Goal: Book appointment/travel/reservation

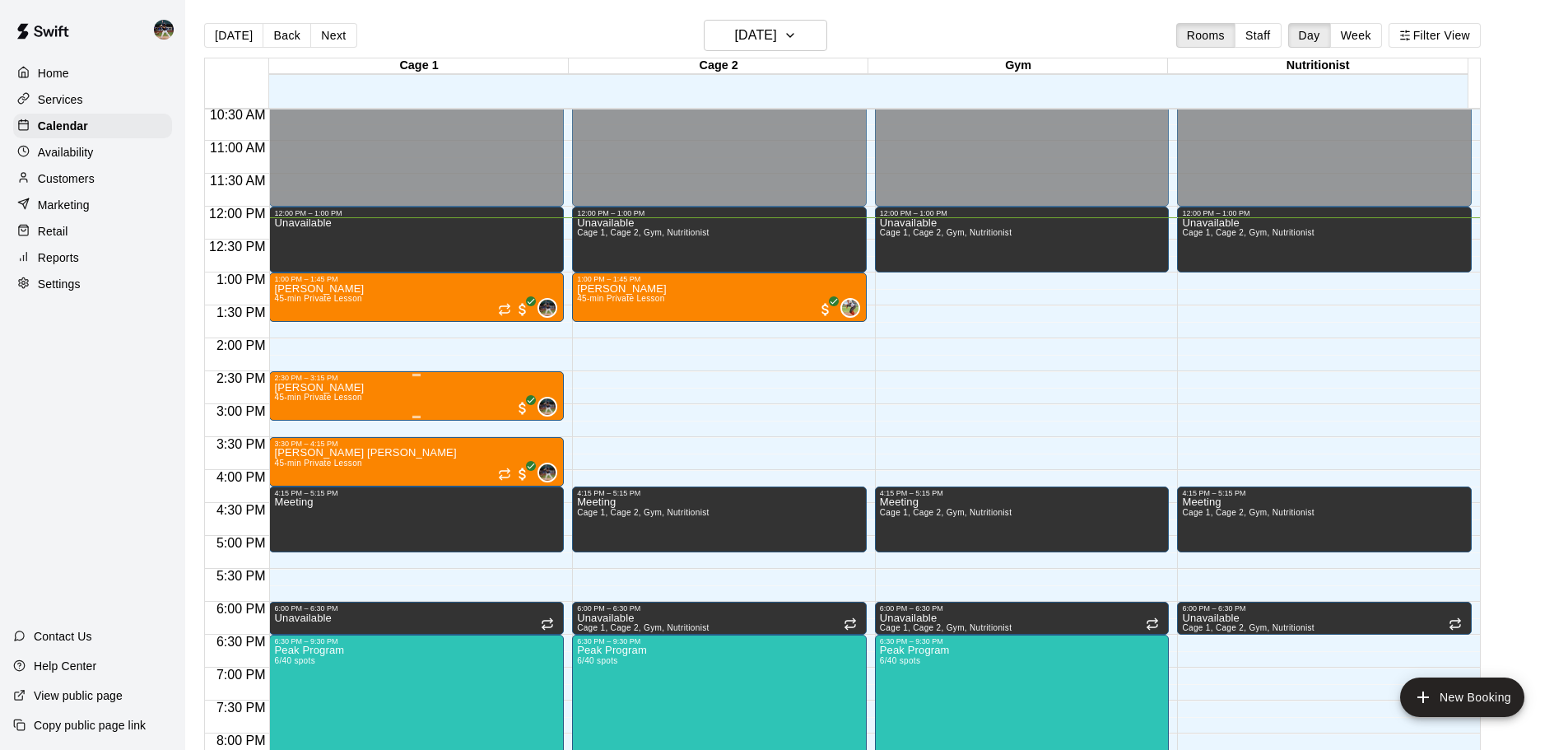
scroll to position [746, 0]
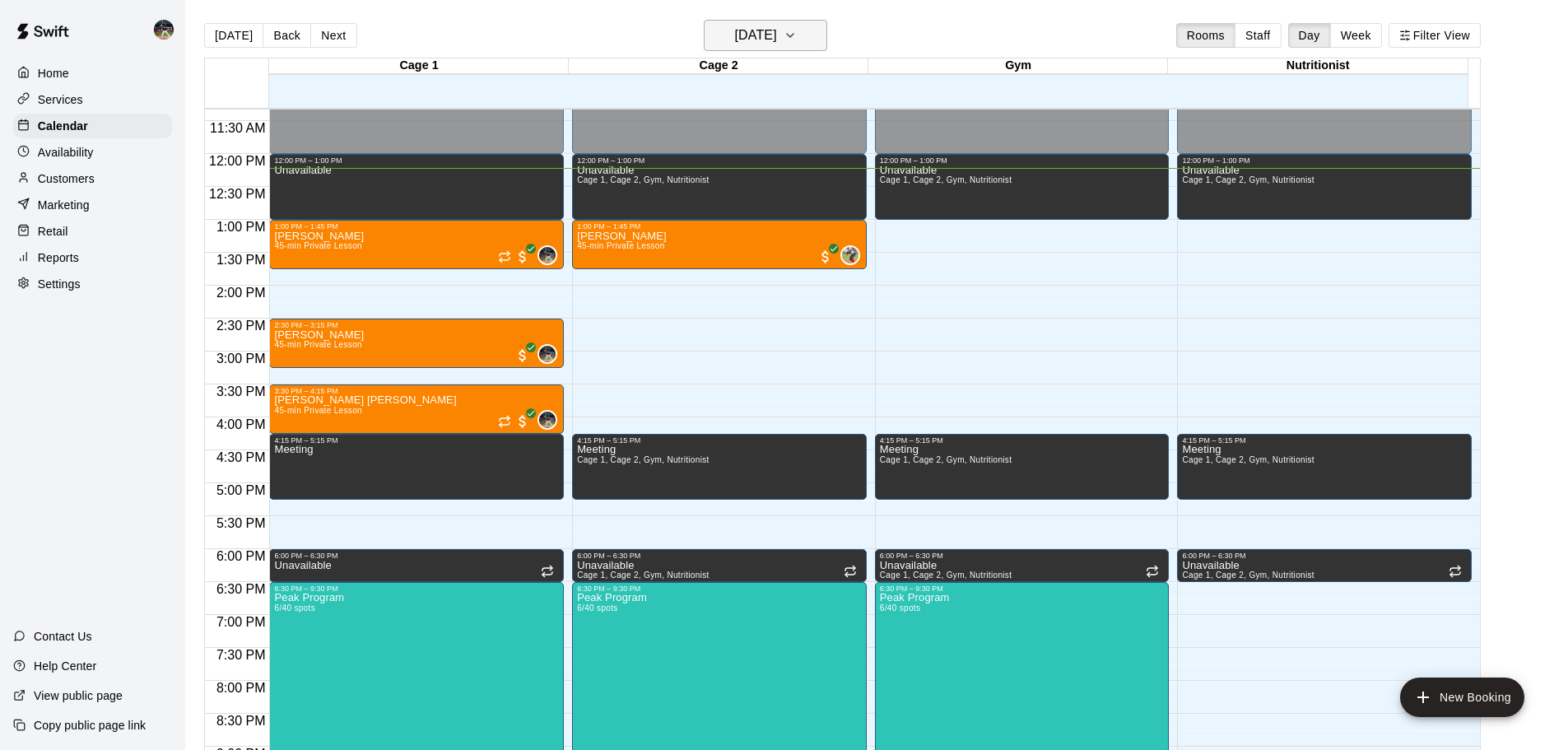
click at [797, 39] on icon "button" at bounding box center [790, 36] width 13 height 20
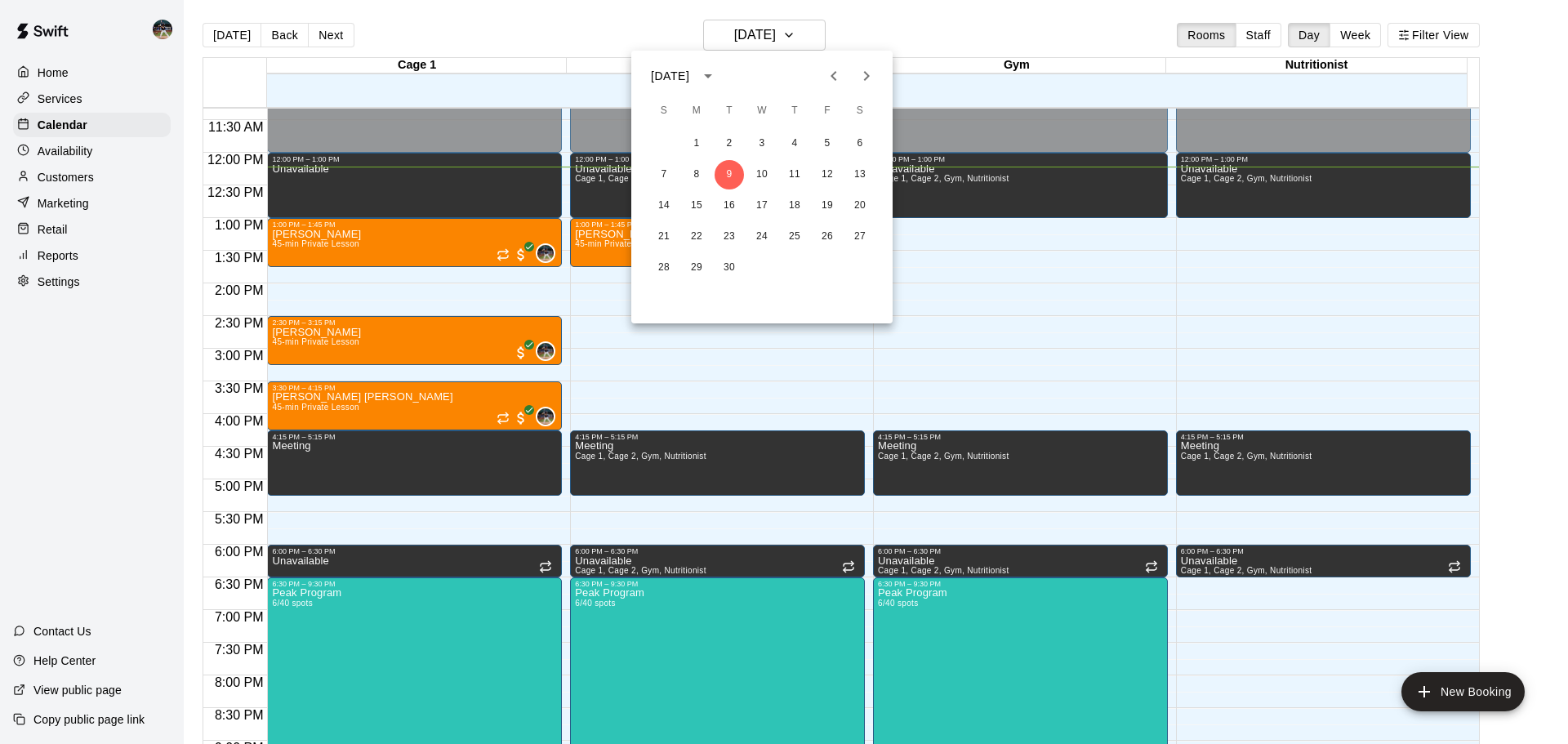
click at [857, 73] on icon "Next month" at bounding box center [867, 76] width 19 height 19
click at [661, 178] on button "2" at bounding box center [663, 174] width 29 height 29
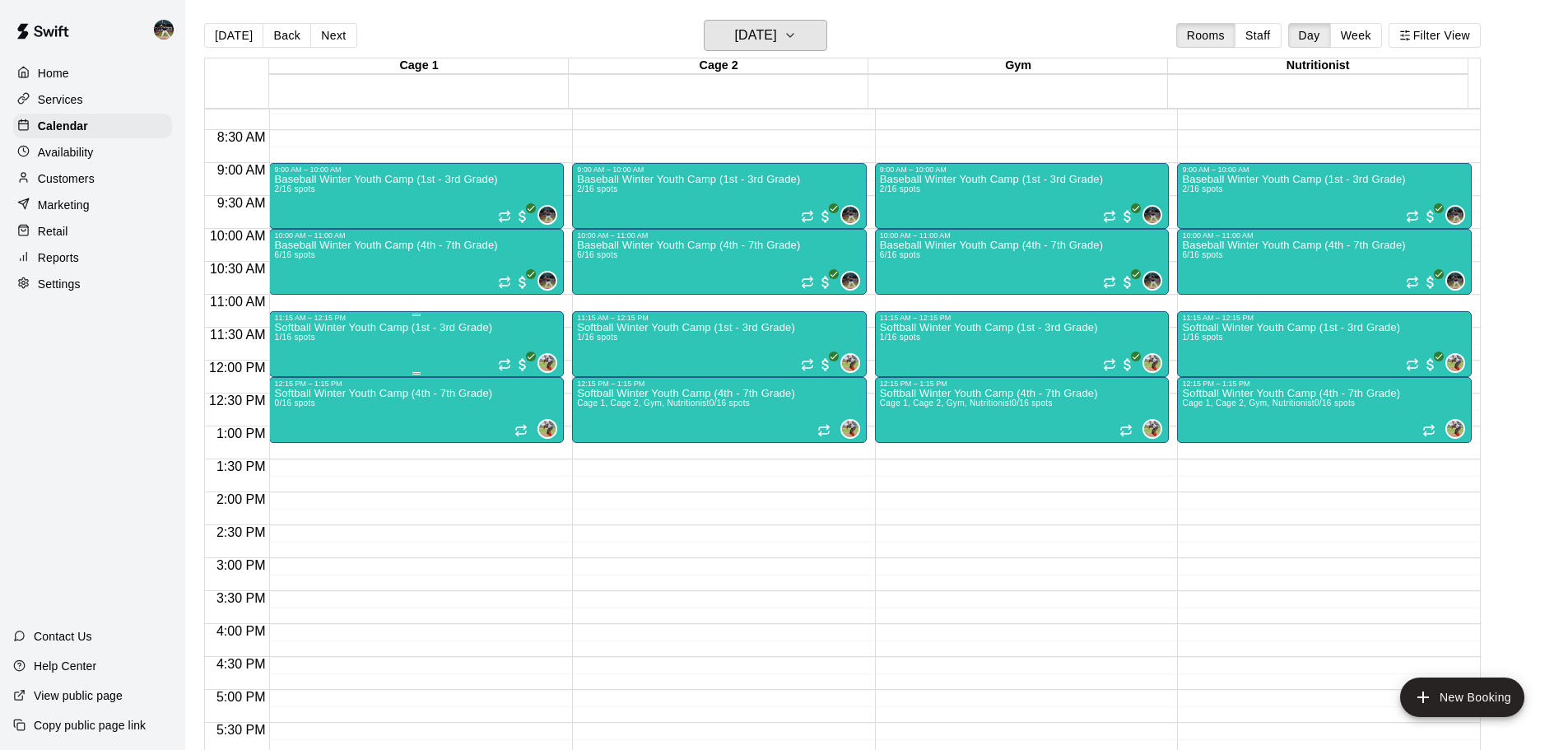
scroll to position [499, 0]
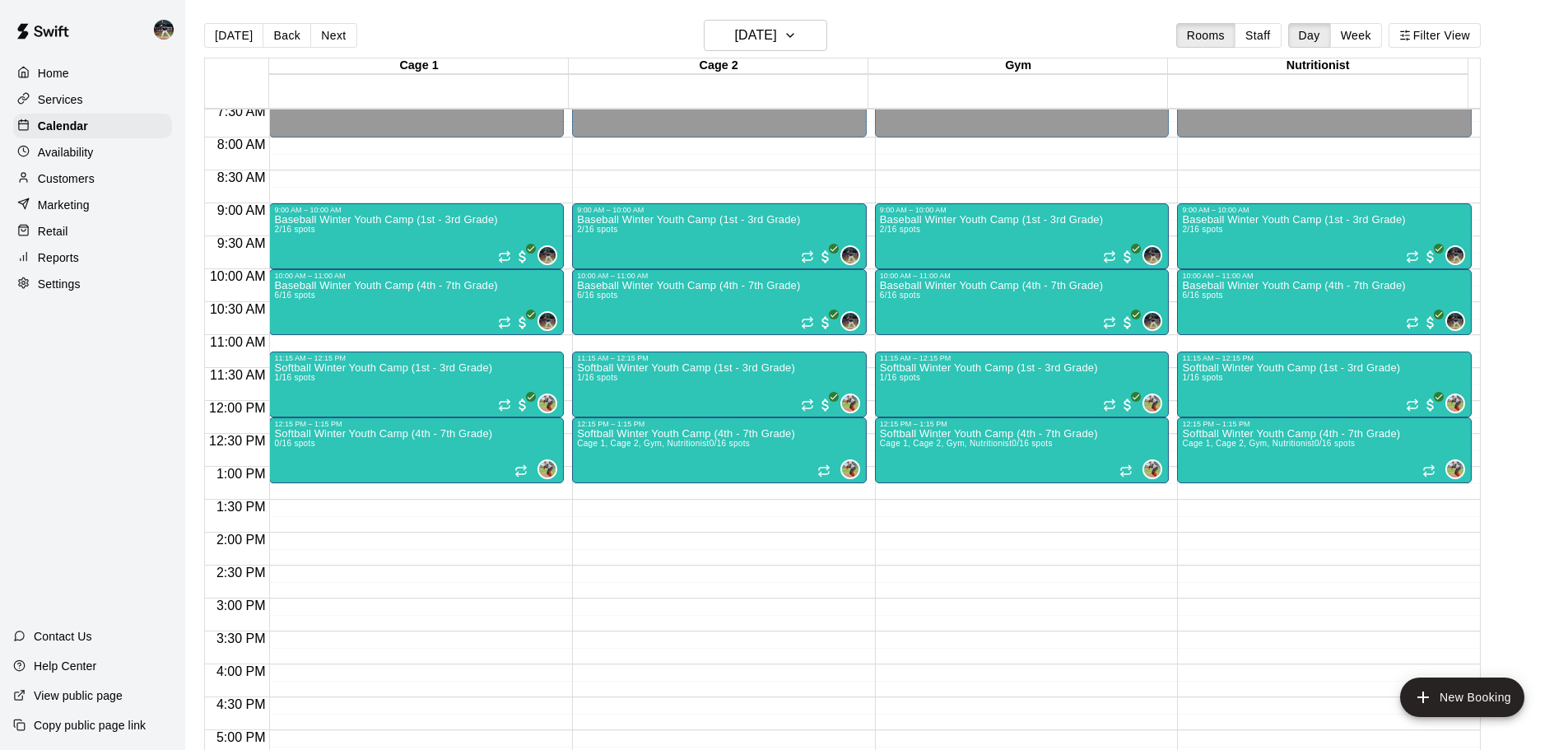
click at [228, 37] on button "[DATE]" at bounding box center [233, 36] width 60 height 25
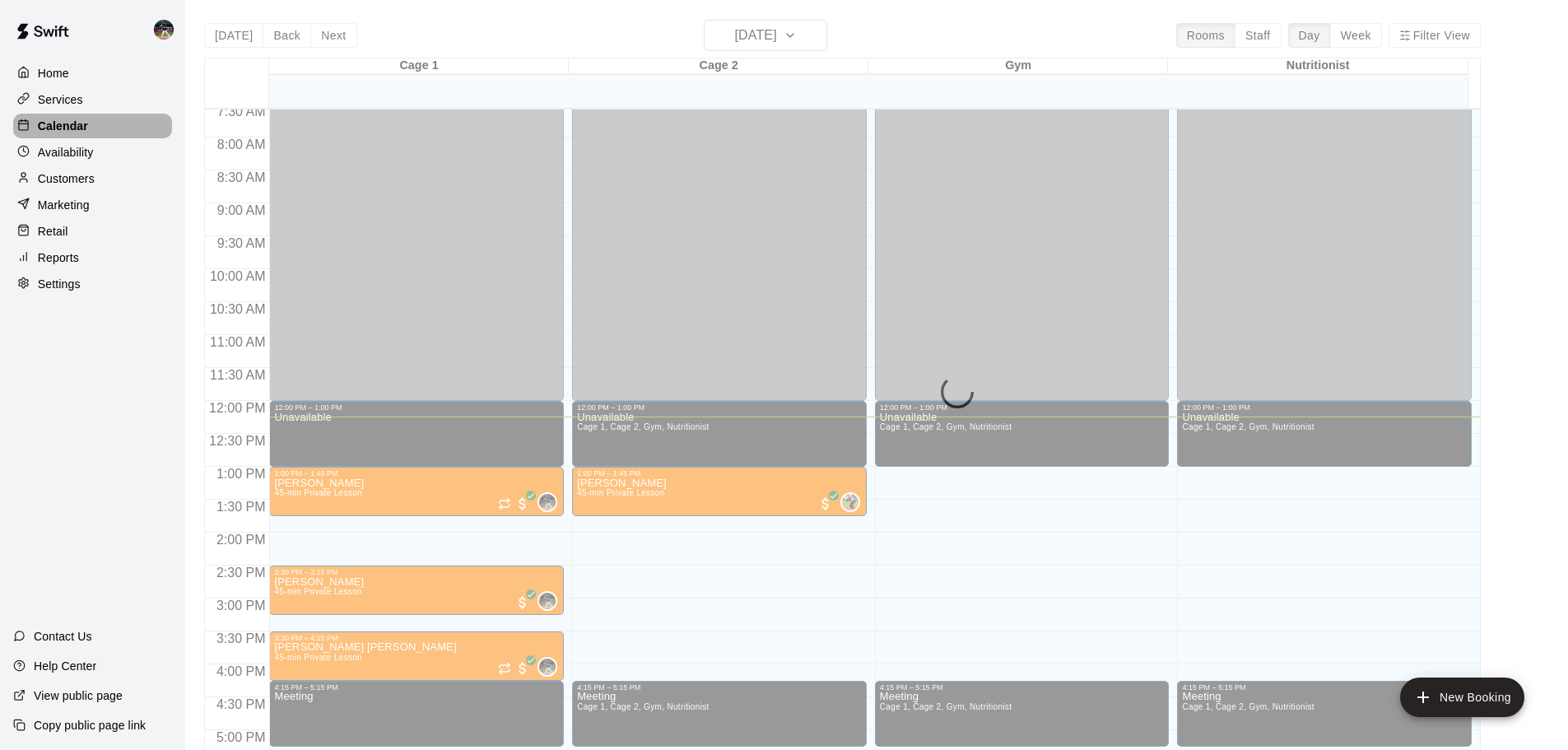
click at [133, 126] on div "Calendar" at bounding box center [93, 126] width 158 height 25
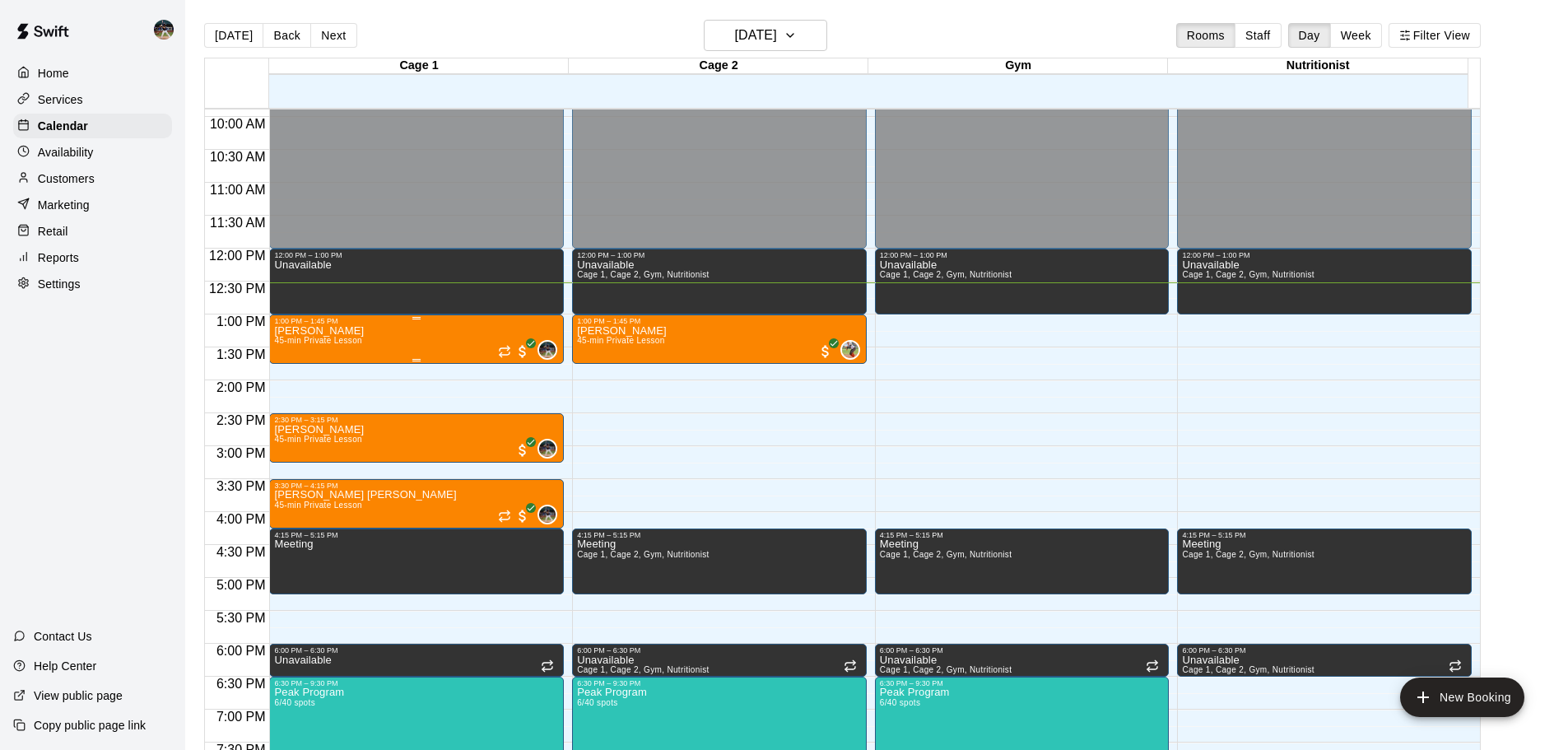
scroll to position [664, 0]
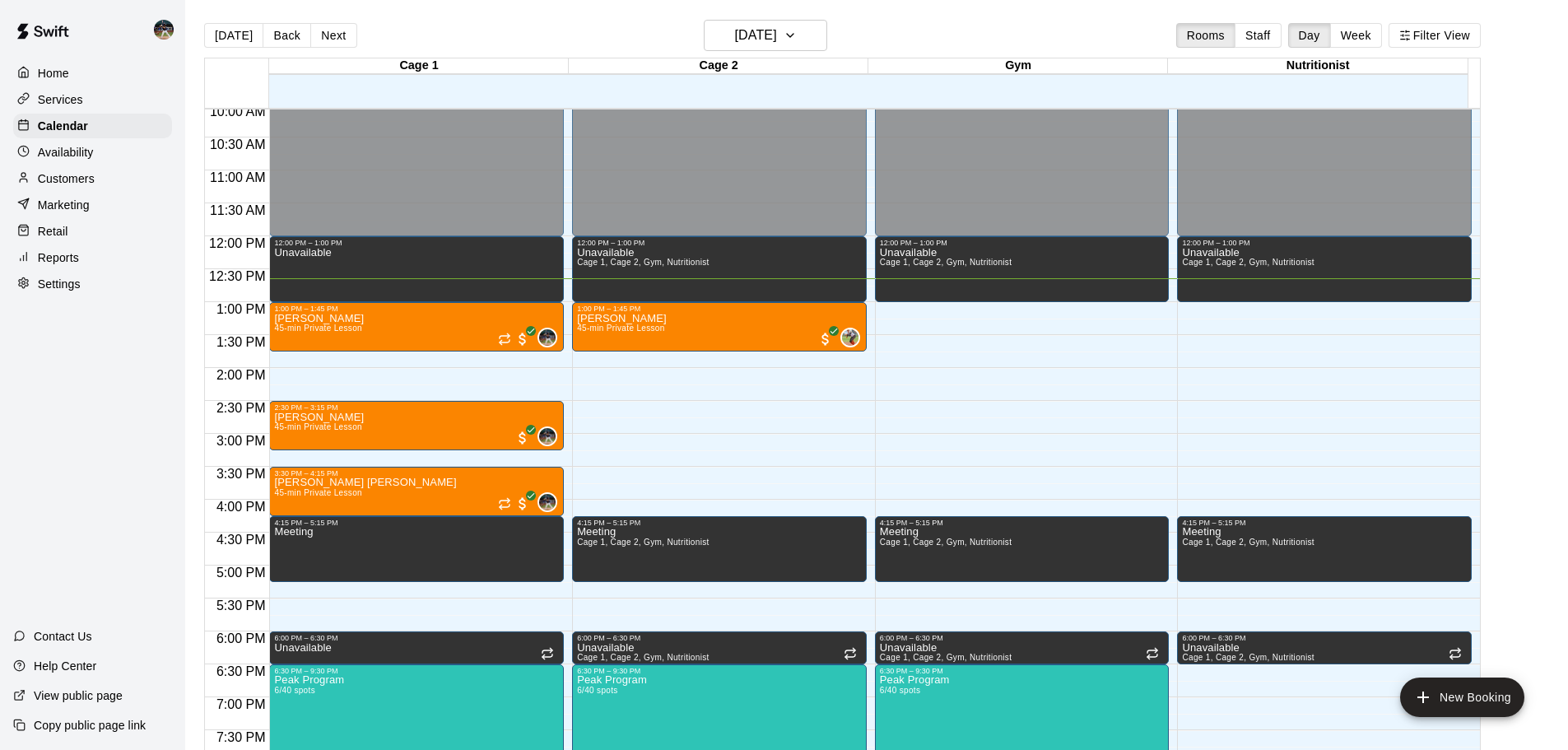
drag, startPoint x: 1362, startPoint y: 33, endPoint x: 712, endPoint y: 55, distance: 650.4
click at [1362, 32] on button "Week" at bounding box center [1356, 36] width 52 height 25
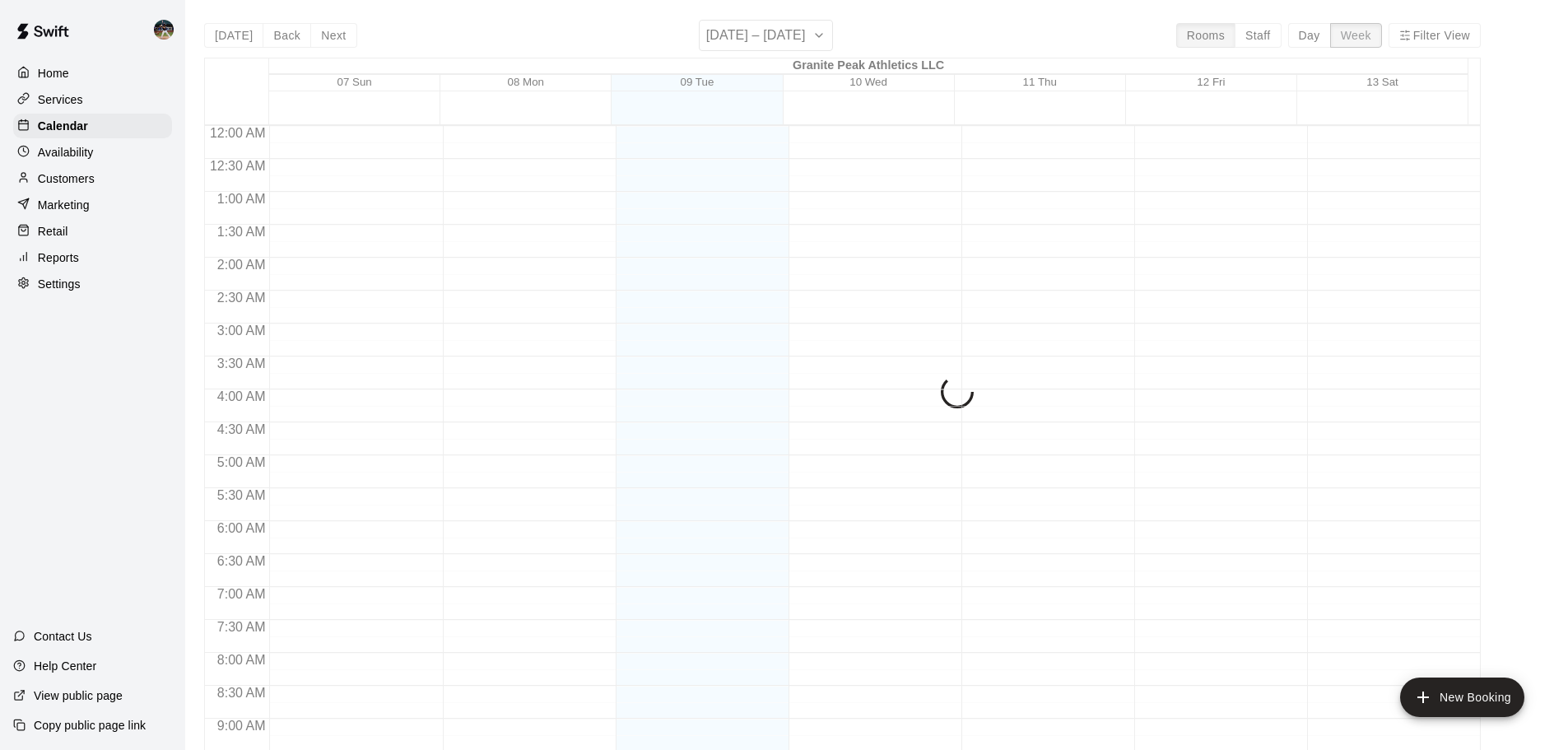
scroll to position [832, 0]
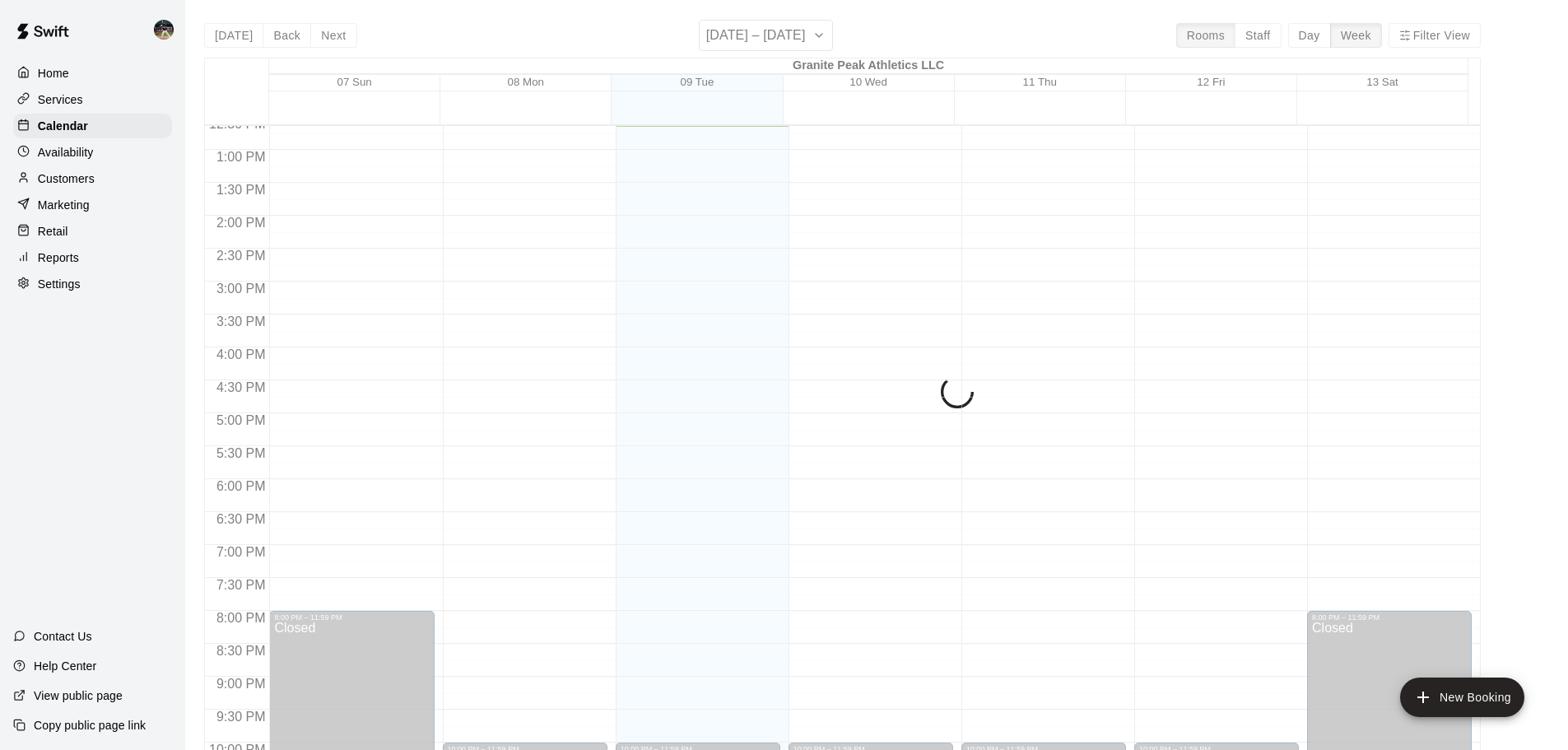
click at [330, 37] on div "[DATE] Back Next [DATE] – [DATE] Rooms Staff Day Week Filter View Granite Peak …" at bounding box center [842, 395] width 1277 height 750
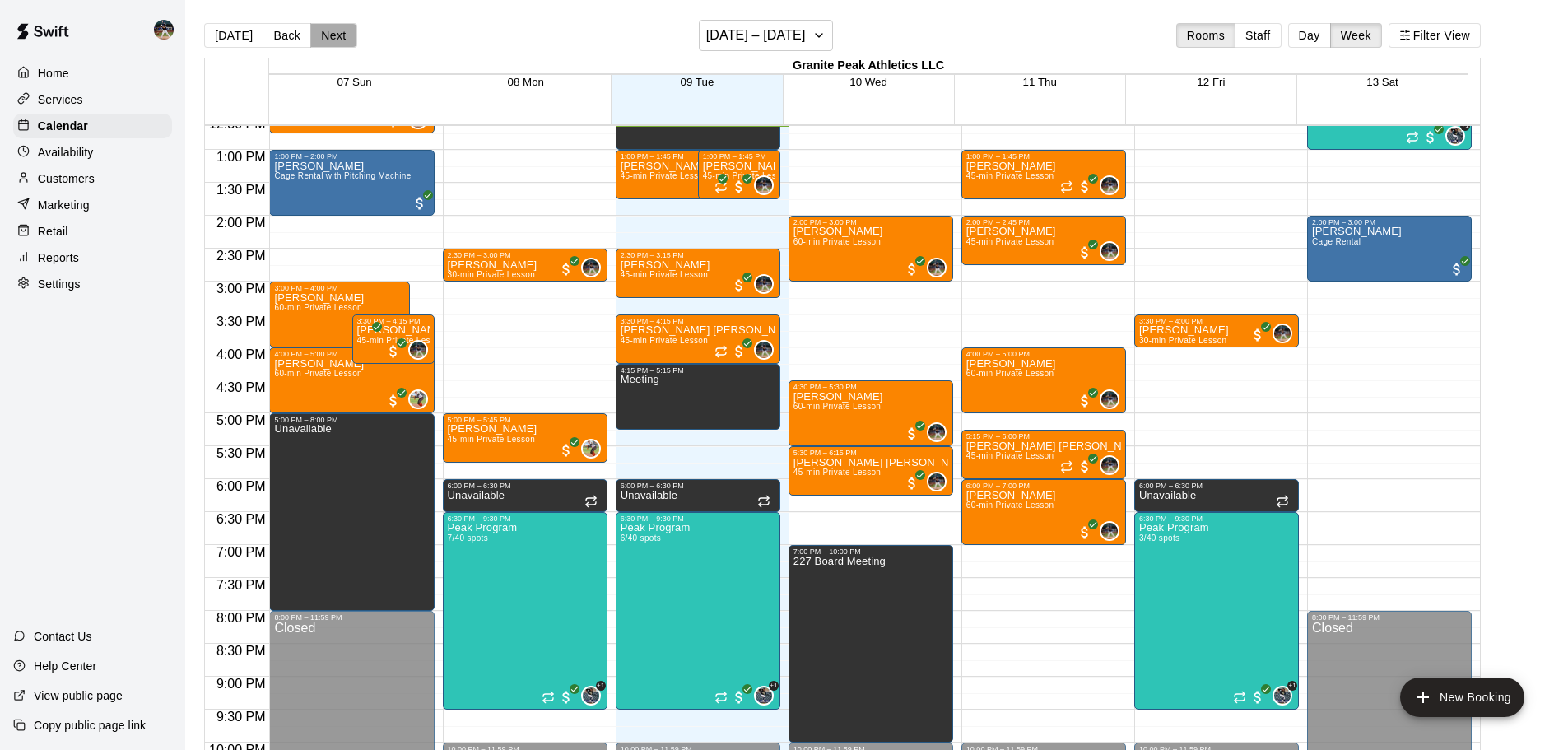
click at [328, 37] on button "Next" at bounding box center [333, 36] width 46 height 25
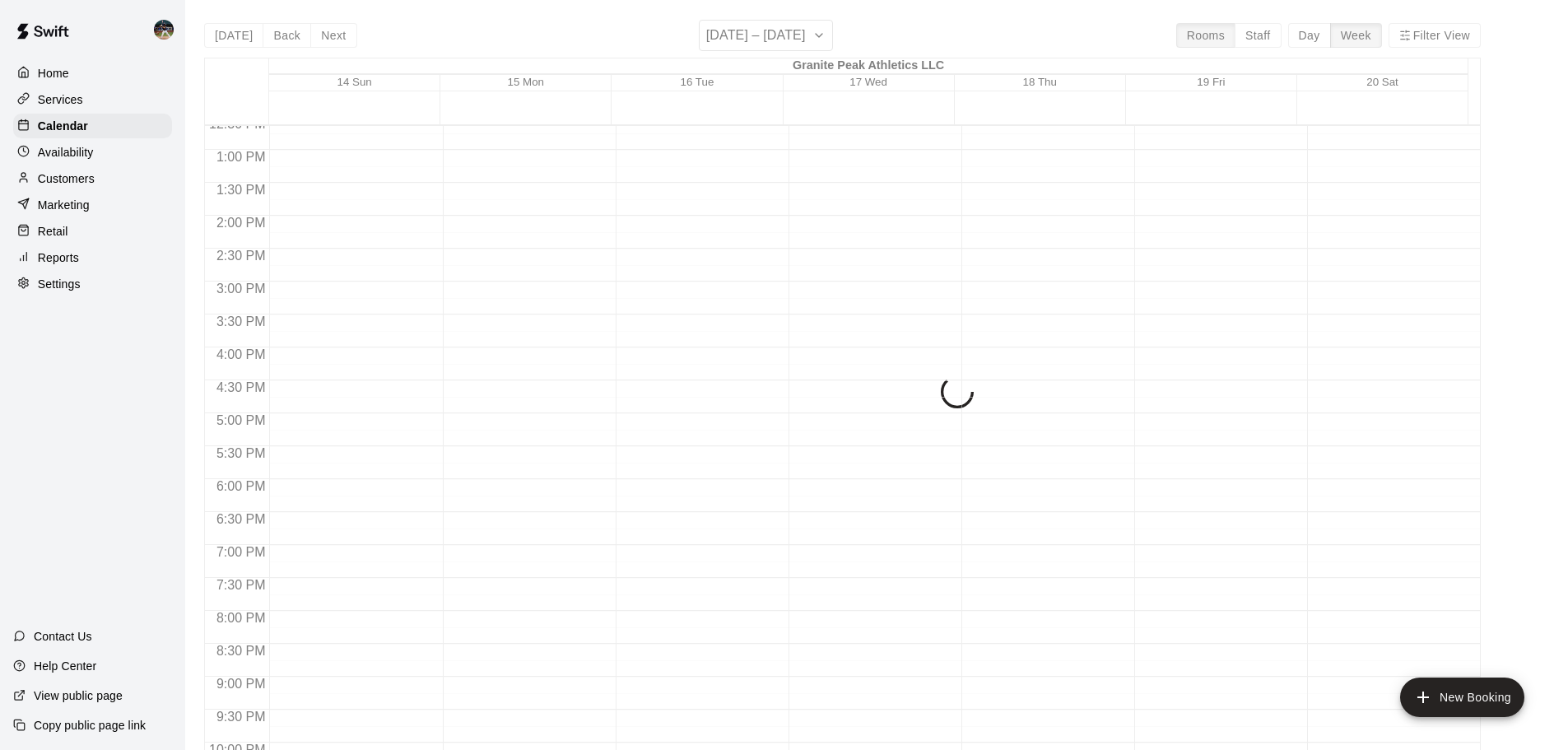
click at [776, 40] on div "[DATE] Back Next [DATE] – [DATE] Rooms Staff Day Week Filter View Granite Peak …" at bounding box center [842, 395] width 1277 height 750
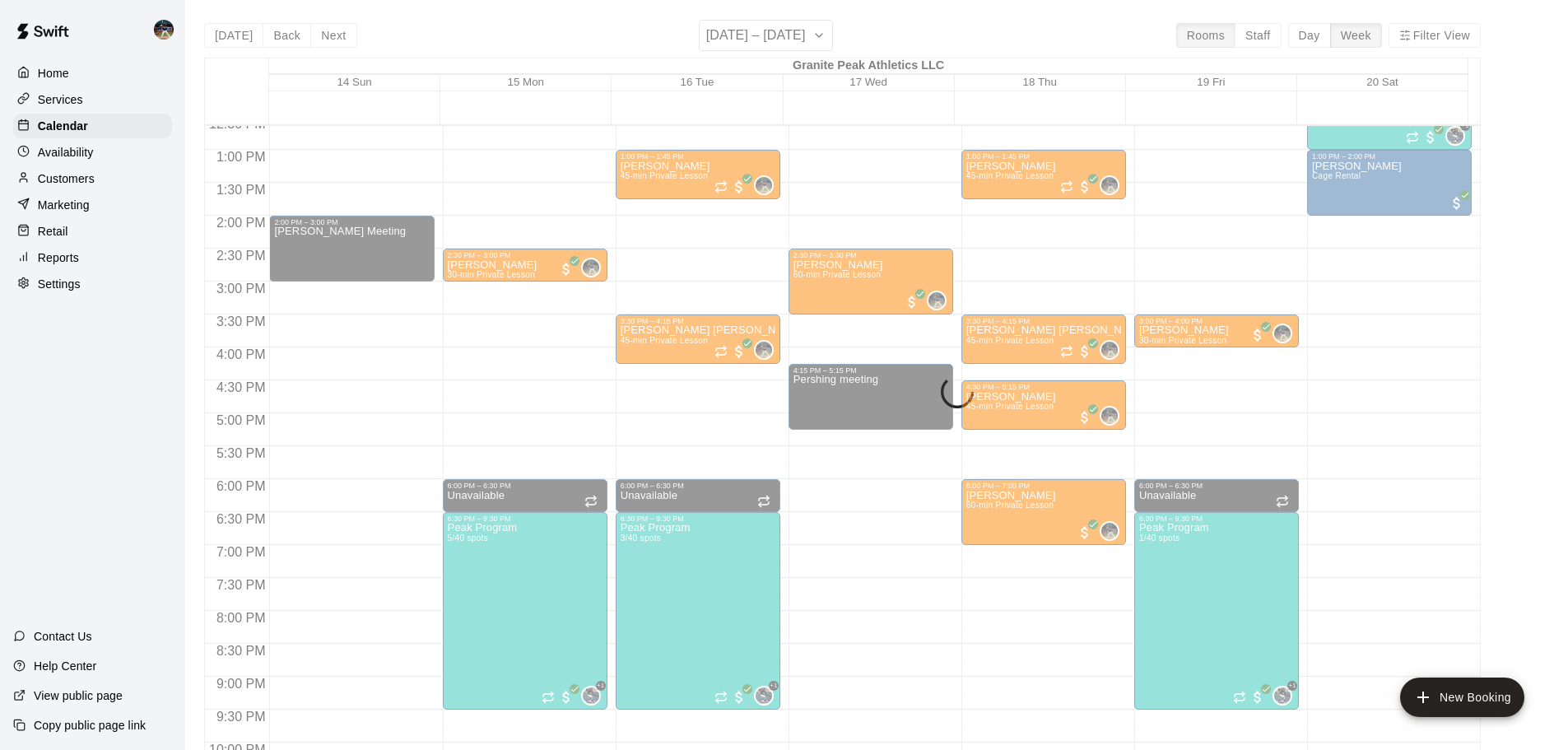
click at [824, 36] on div "[DATE] Back Next [DATE] – [DATE] Rooms Staff Day Week Filter View Granite Peak …" at bounding box center [842, 395] width 1277 height 750
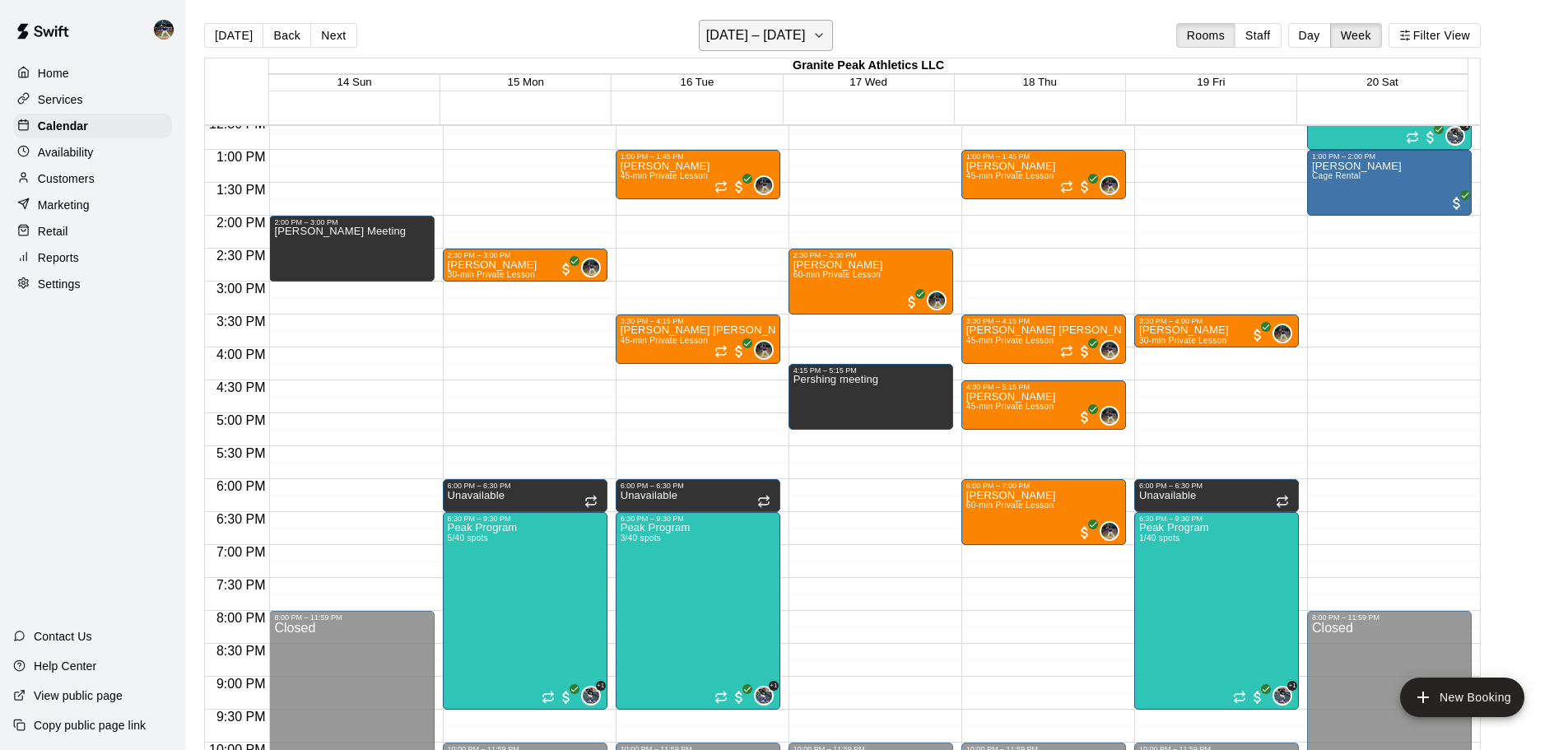
click at [825, 39] on icon "button" at bounding box center [818, 36] width 13 height 20
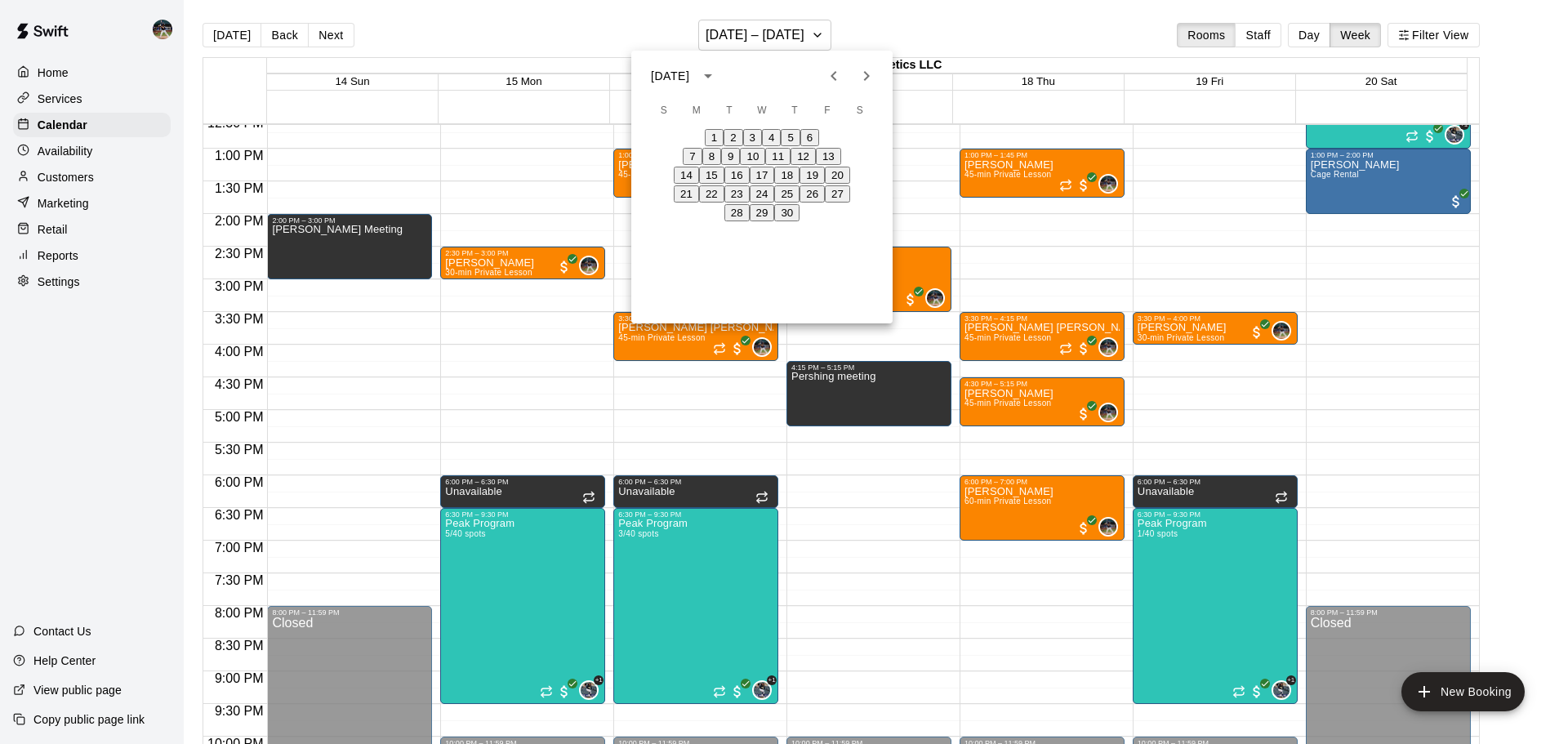
click at [862, 78] on icon "Next month" at bounding box center [867, 76] width 19 height 19
click at [862, 77] on icon "Next month" at bounding box center [867, 76] width 19 height 19
click at [705, 135] on button "1" at bounding box center [714, 137] width 19 height 17
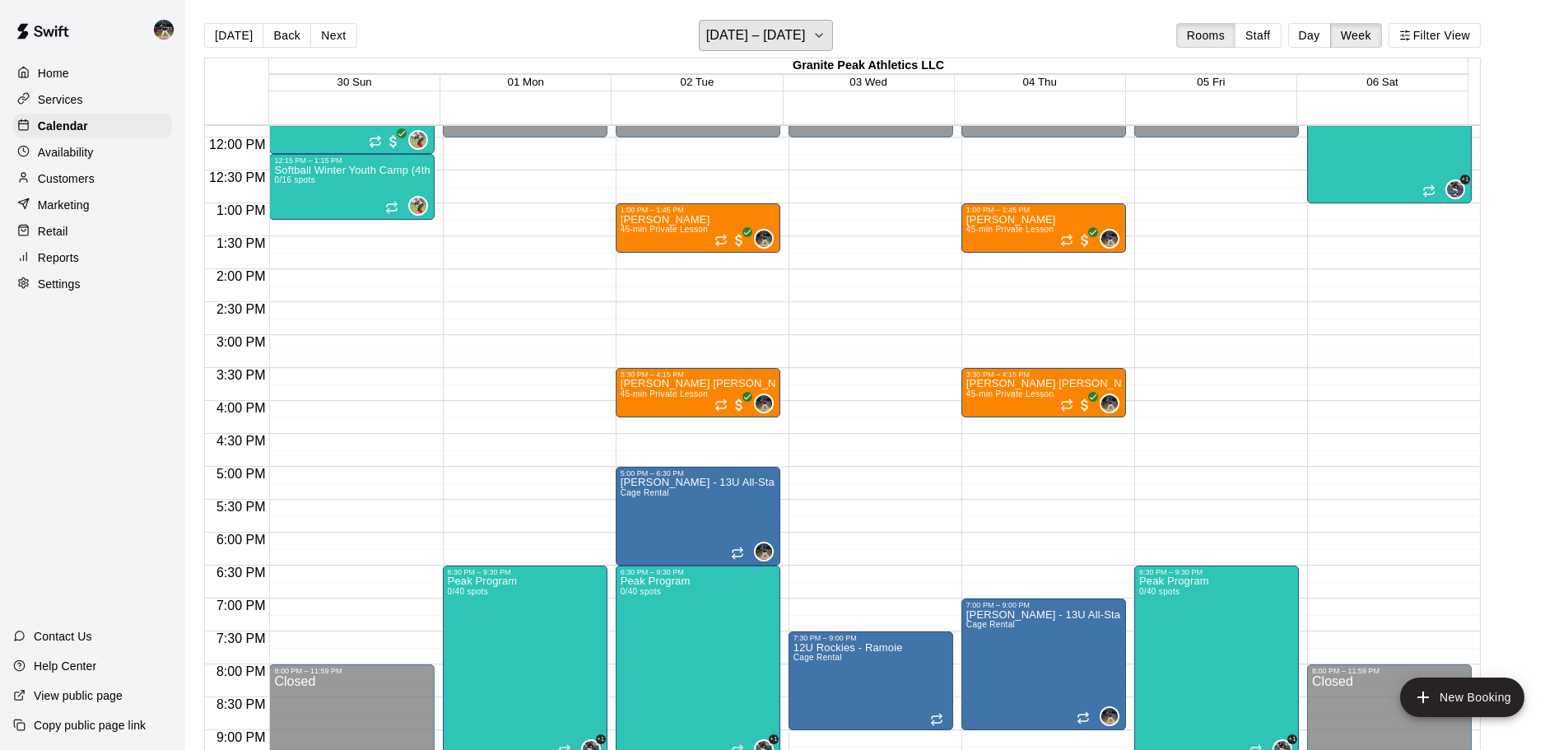
scroll to position [750, 0]
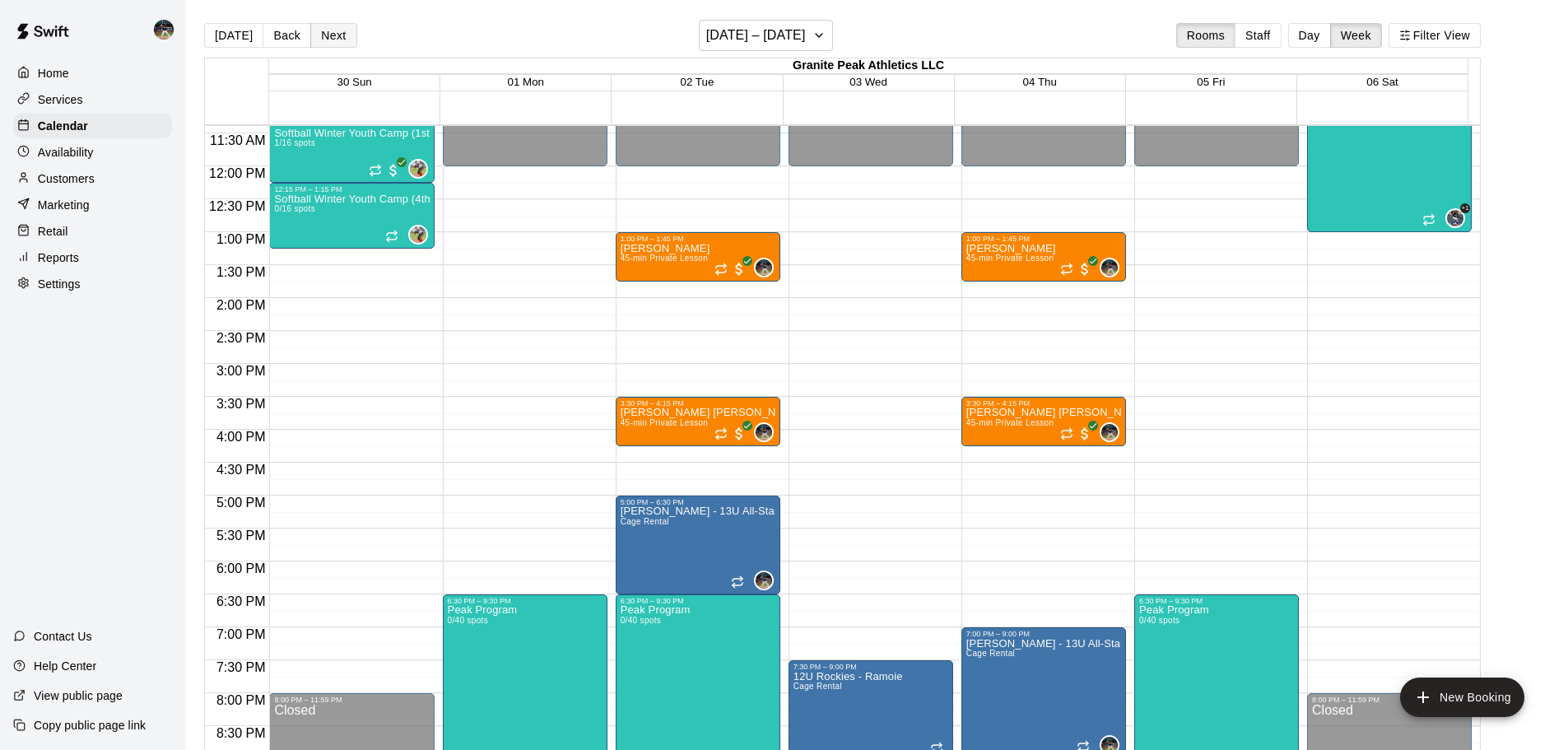
click at [334, 35] on button "Next" at bounding box center [333, 36] width 46 height 25
click at [227, 35] on button "[DATE]" at bounding box center [233, 36] width 60 height 25
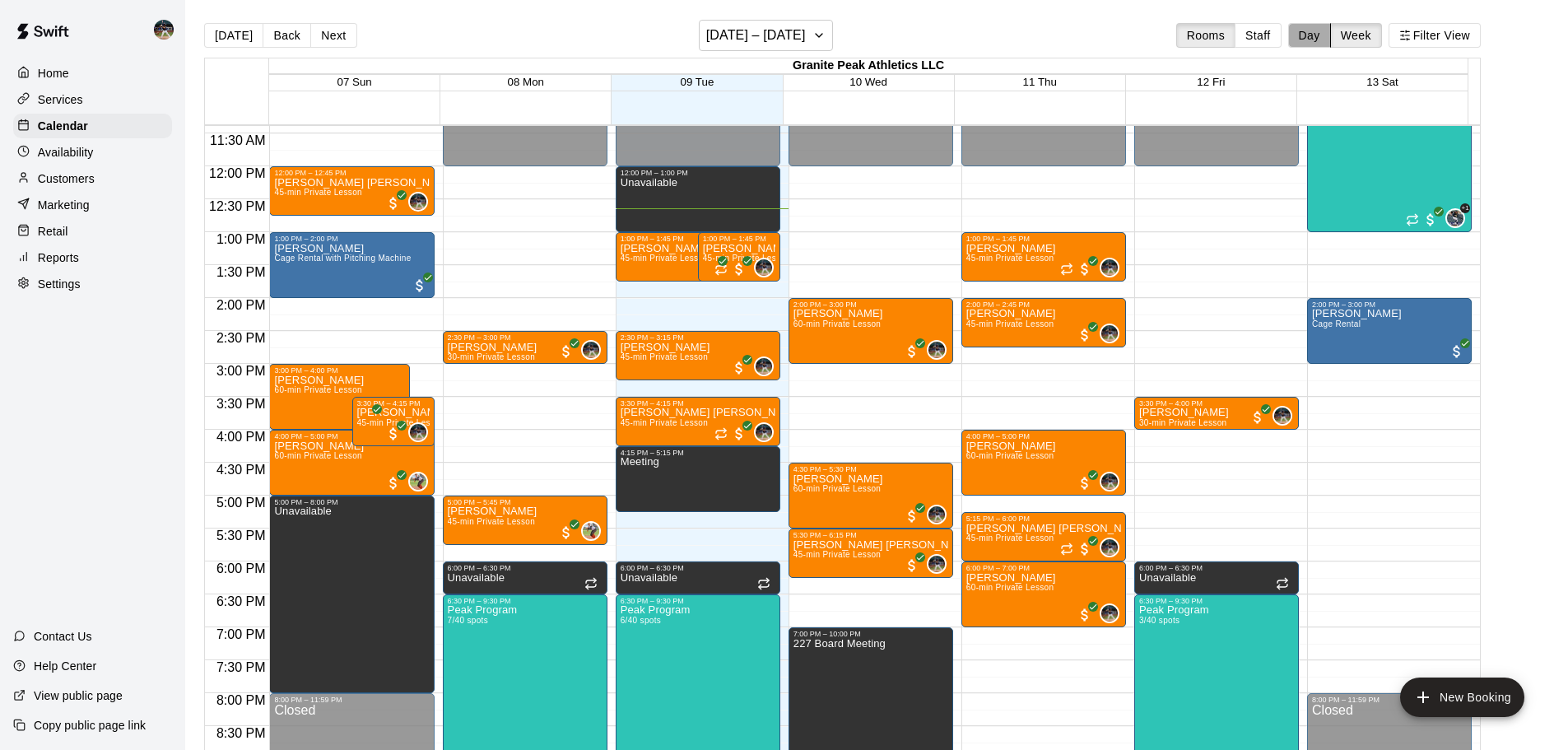
click at [1331, 43] on button "Day" at bounding box center [1310, 36] width 43 height 25
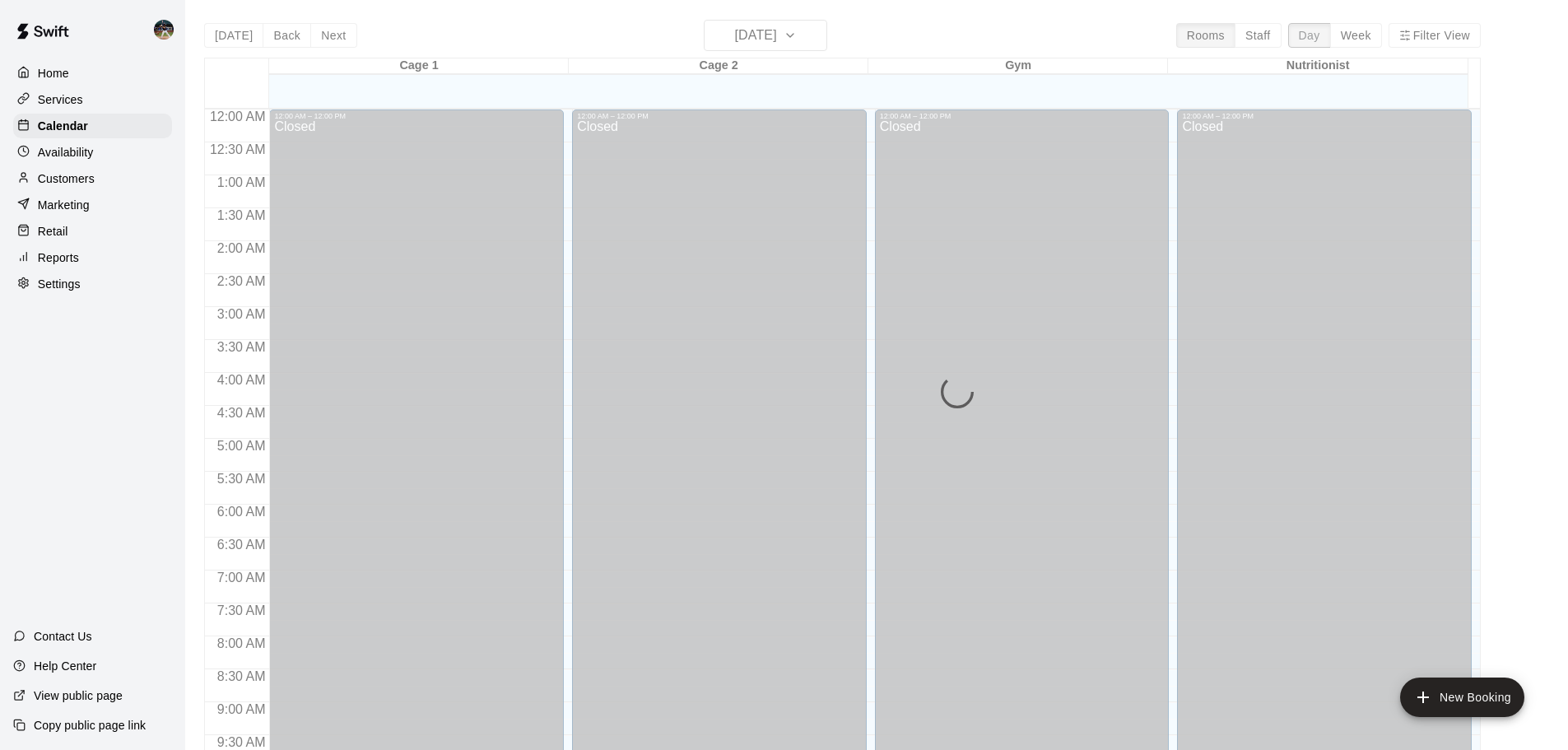
scroll to position [832, 0]
